Goal: Information Seeking & Learning: Learn about a topic

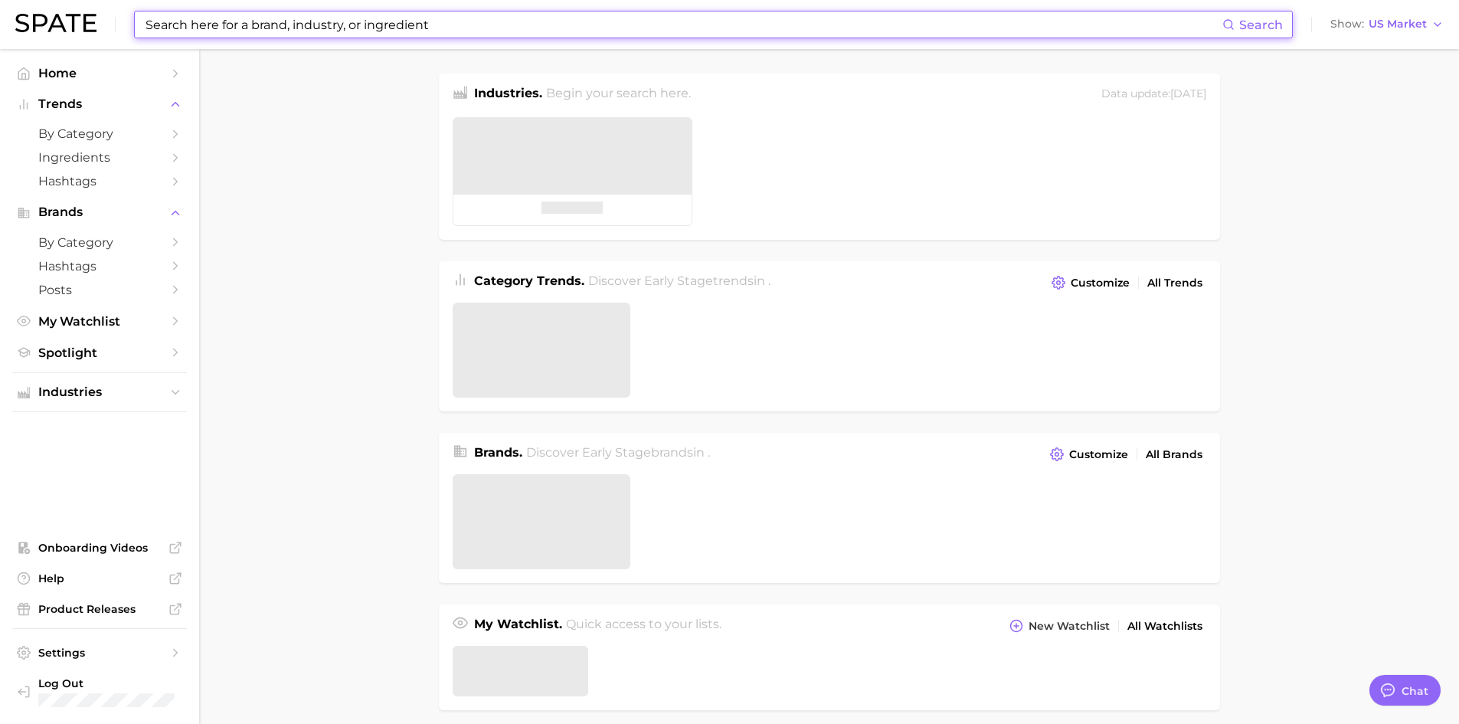
click at [311, 18] on input at bounding box center [683, 24] width 1078 height 26
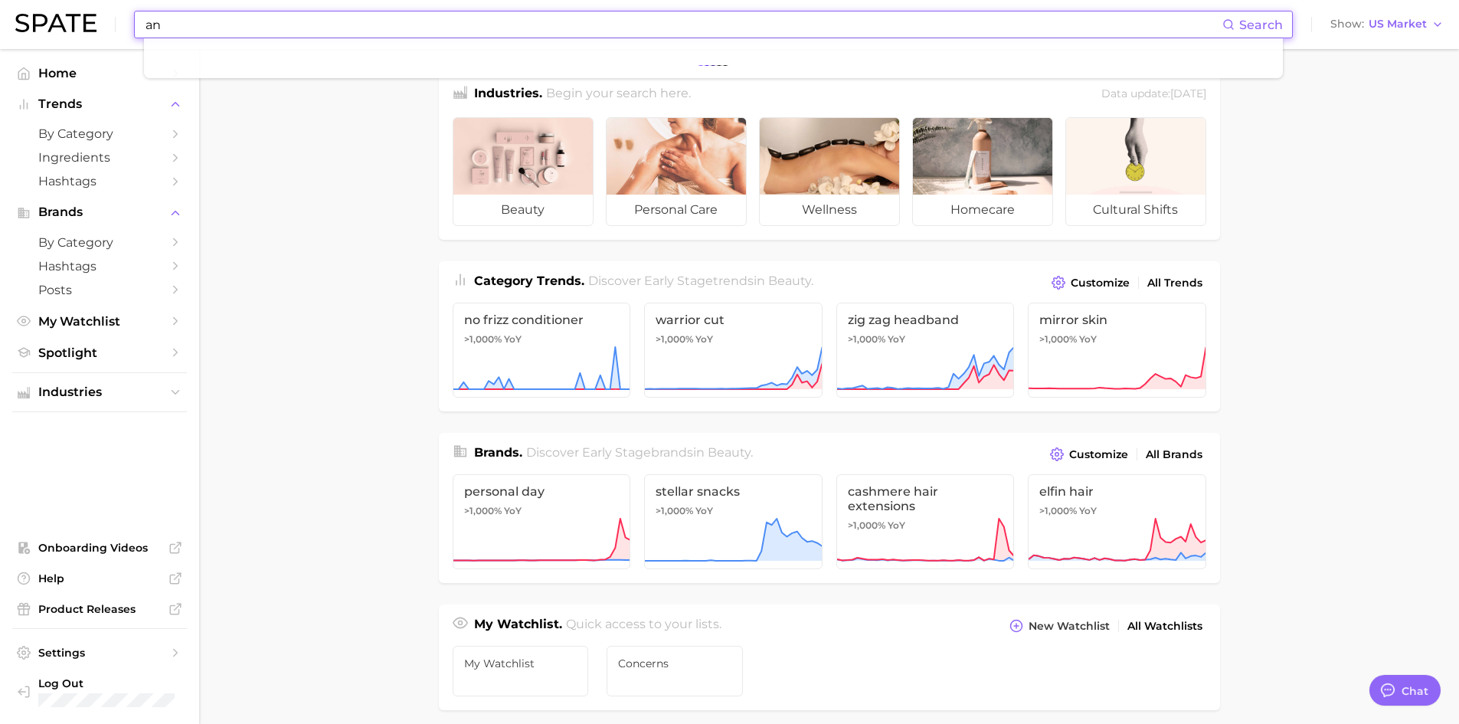
type input "a"
type input "물광주사"
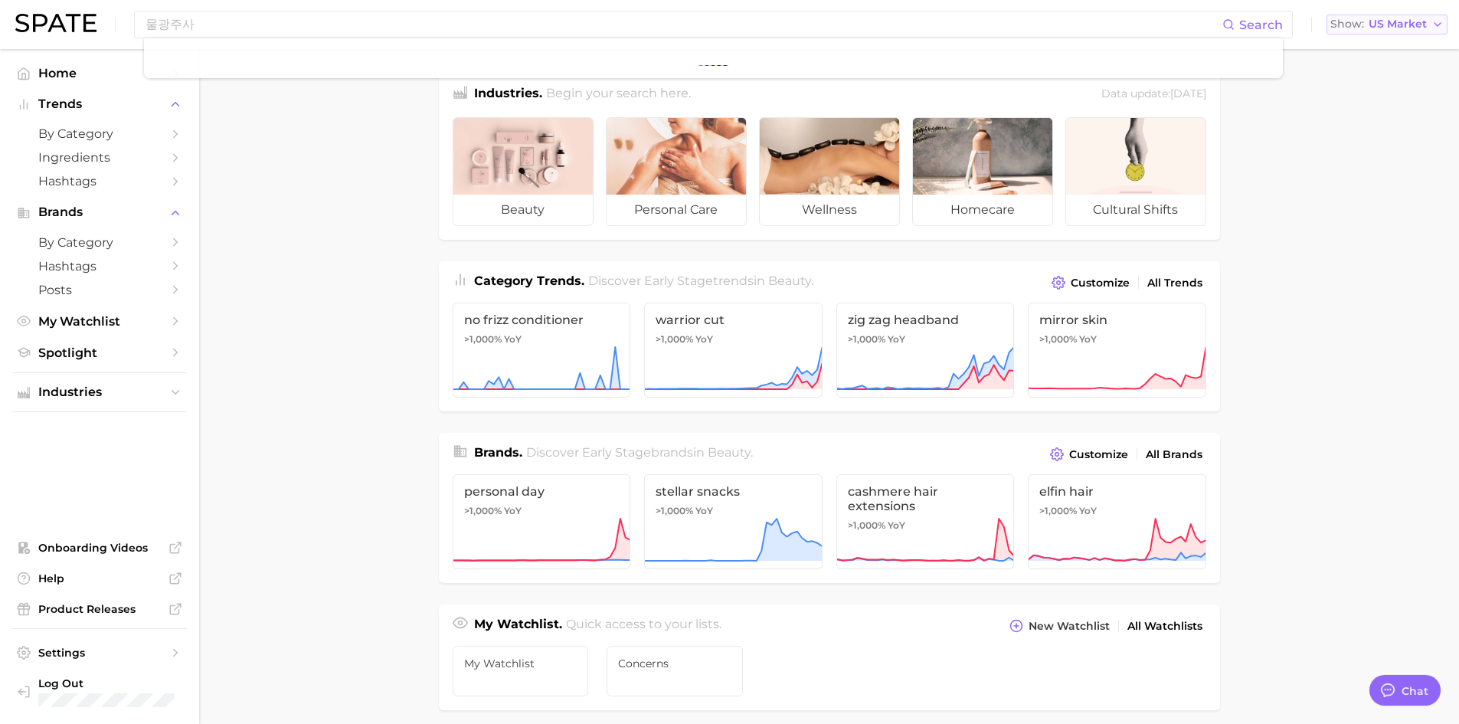
click at [1386, 21] on span "US Market" at bounding box center [1398, 24] width 58 height 8
click at [1388, 126] on span "South Korea" at bounding box center [1380, 132] width 119 height 13
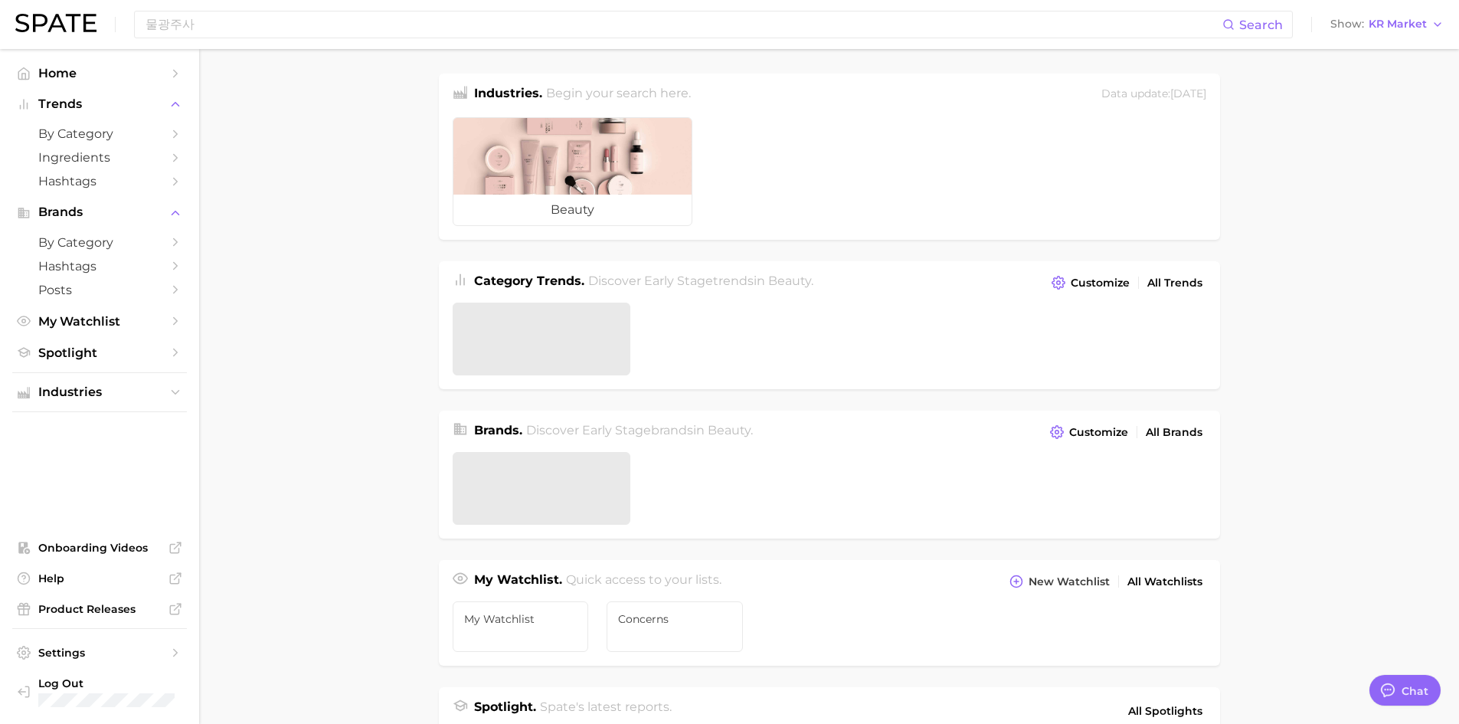
click at [882, 6] on div "물광주사 Search Show KR Market" at bounding box center [729, 24] width 1428 height 49
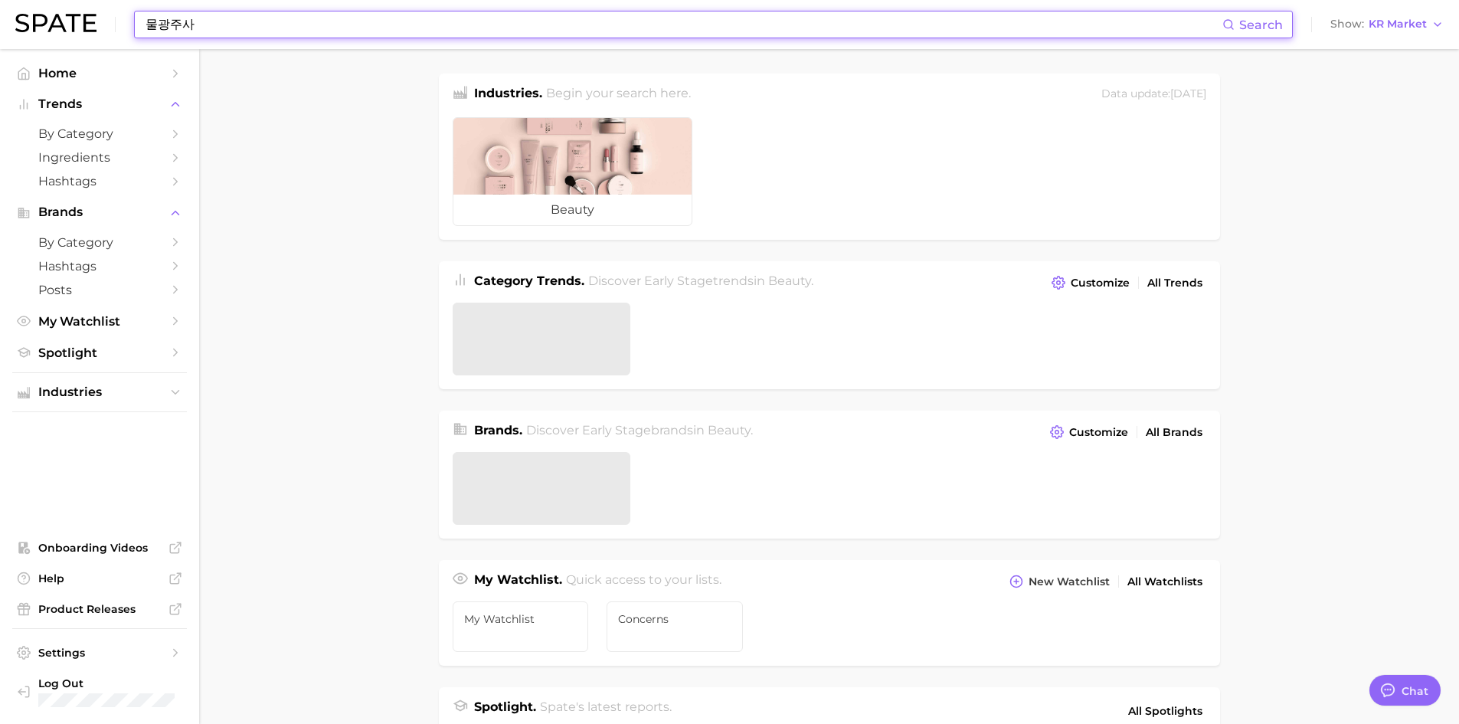
click at [882, 21] on input "물광주사" at bounding box center [683, 24] width 1078 height 26
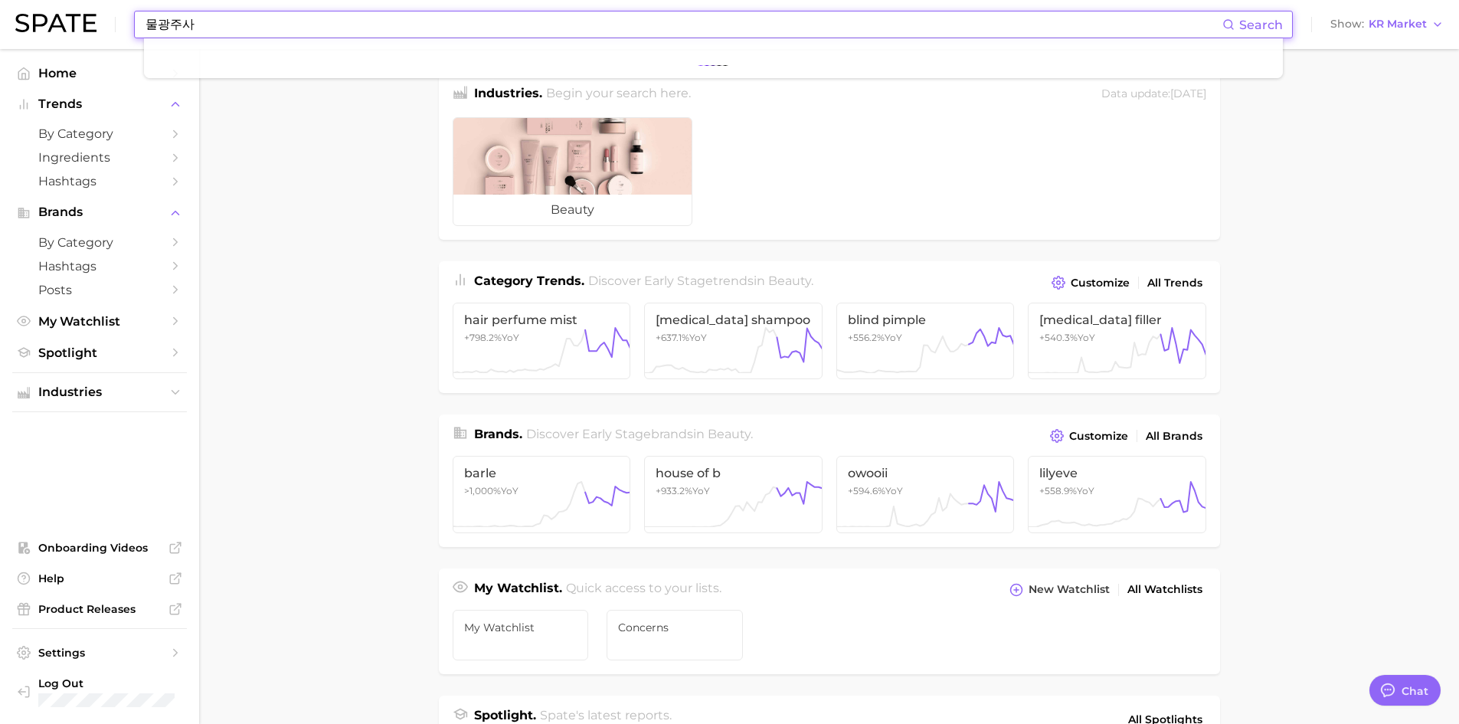
click at [1168, 22] on input "물광주사" at bounding box center [683, 24] width 1078 height 26
click at [1241, 19] on span "Search" at bounding box center [1261, 25] width 44 height 15
click at [1229, 25] on icon at bounding box center [1228, 24] width 12 height 12
